Goal: Use online tool/utility: Utilize a website feature to perform a specific function

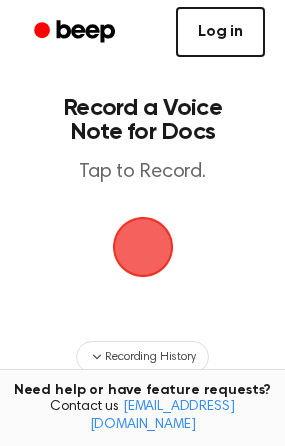
click at [216, 47] on link "Log in" at bounding box center [220, 32] width 89 height 50
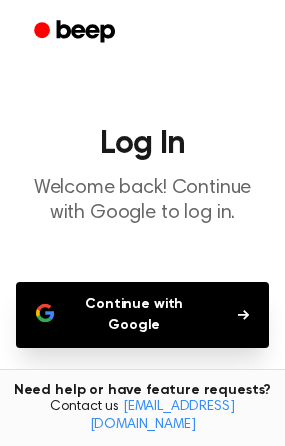
click at [147, 316] on button "Continue with Google" at bounding box center [142, 315] width 253 height 66
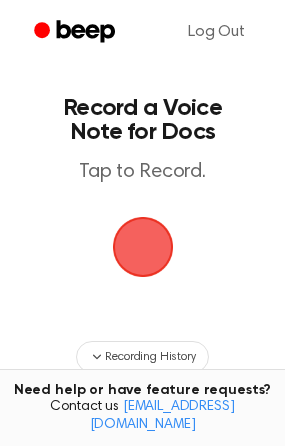
click at [145, 248] on span "button" at bounding box center [142, 247] width 61 height 61
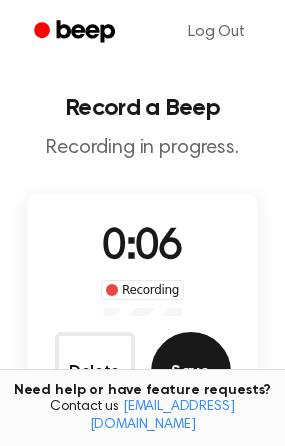
click at [178, 345] on button "Save" at bounding box center [191, 372] width 80 height 80
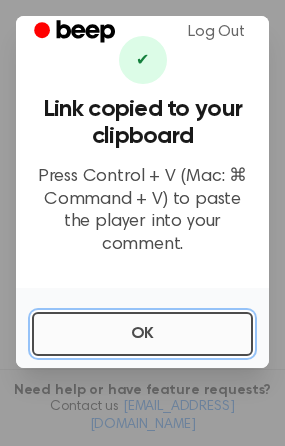
click at [157, 321] on button "OK" at bounding box center [142, 334] width 221 height 44
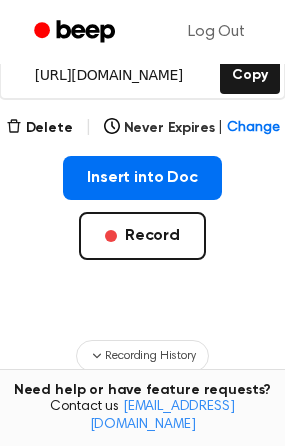
scroll to position [326, 0]
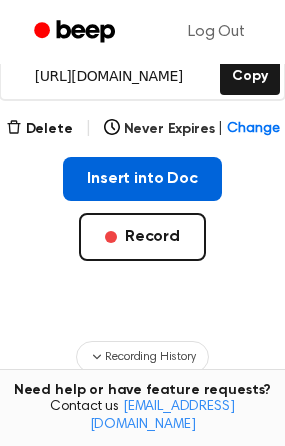
click at [175, 171] on button "Insert into Doc" at bounding box center [142, 179] width 159 height 44
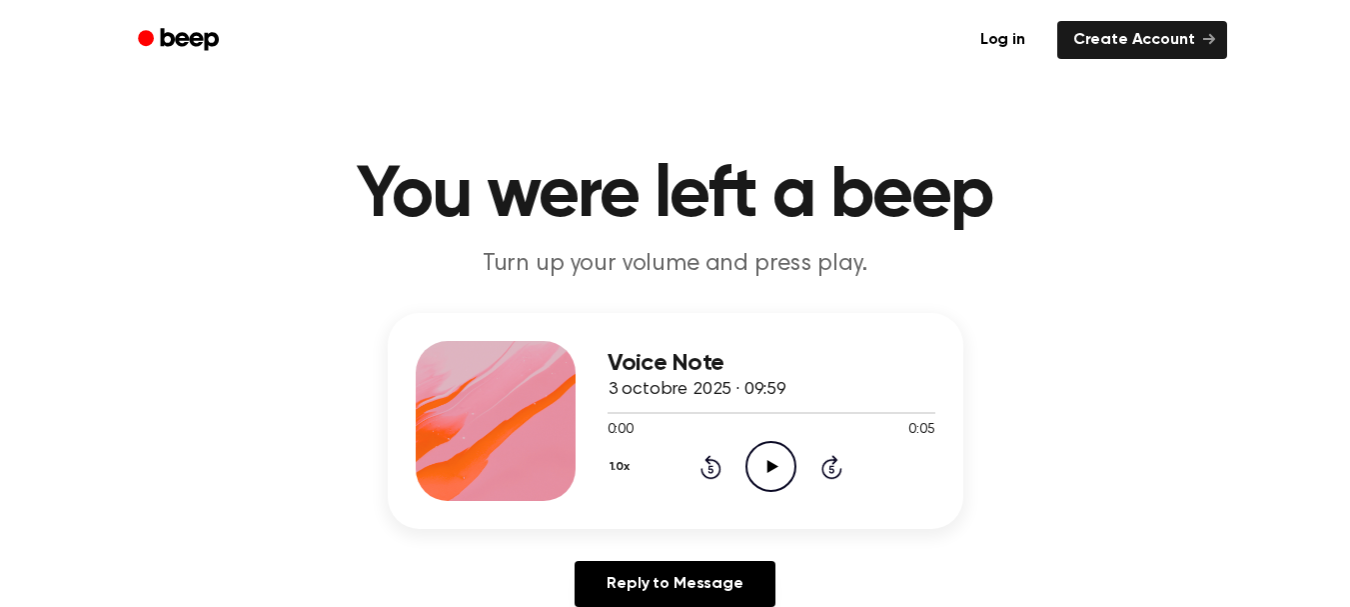
click at [776, 472] on icon "Play Audio" at bounding box center [771, 466] width 51 height 51
